Goal: Information Seeking & Learning: Learn about a topic

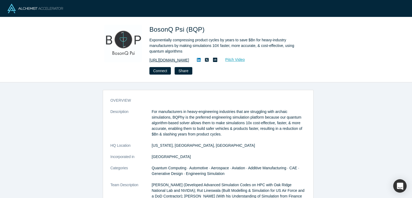
click at [189, 60] on link "https://www.bosonqpsi.com/" at bounding box center [169, 60] width 40 height 6
drag, startPoint x: 148, startPoint y: 28, endPoint x: 175, endPoint y: 30, distance: 26.9
click at [175, 30] on div "BosonQ Psi (BQP) Exponentially compressing product cycles by years to save $Bn …" at bounding box center [206, 50] width 211 height 50
copy span "BosonQ"
click at [296, 28] on h1 "BosonQ Psi (BQP)" at bounding box center [224, 30] width 150 height 10
